Goal: Information Seeking & Learning: Learn about a topic

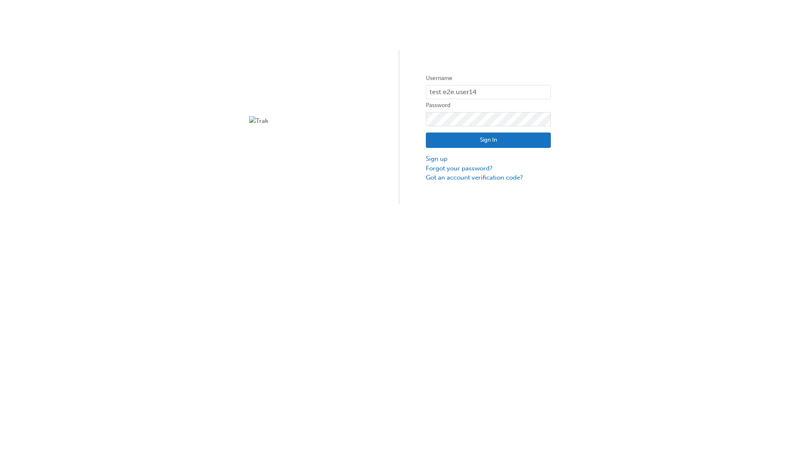
type input "test.e2e.user14"
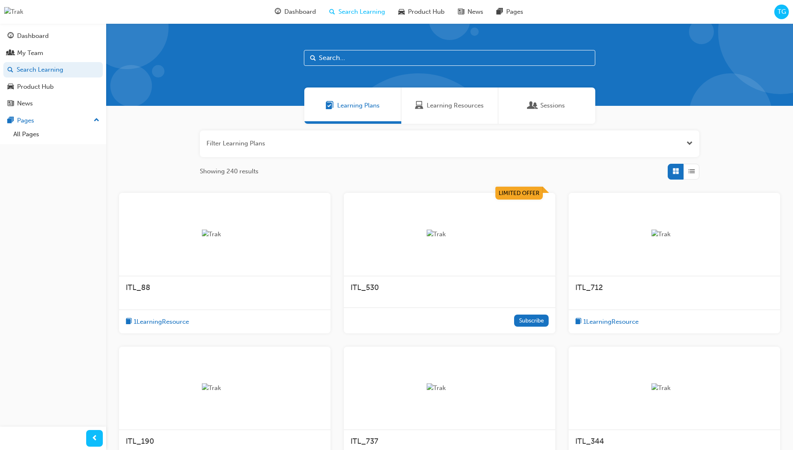
scroll to position [27, 0]
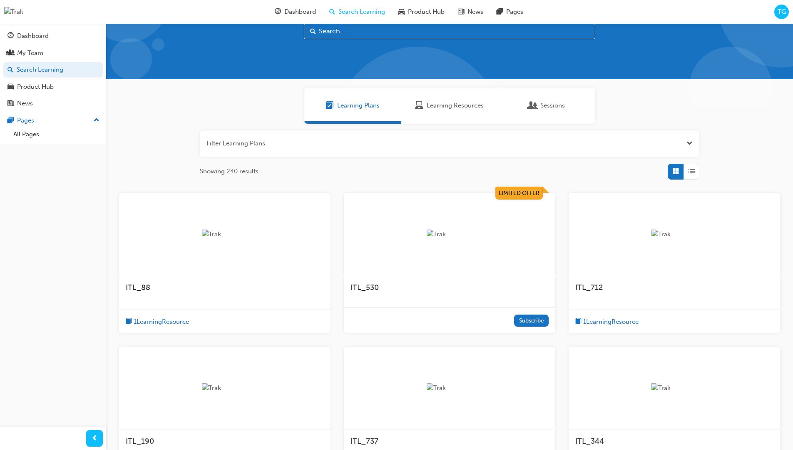
scroll to position [23, 0]
